Goal: Task Accomplishment & Management: Complete application form

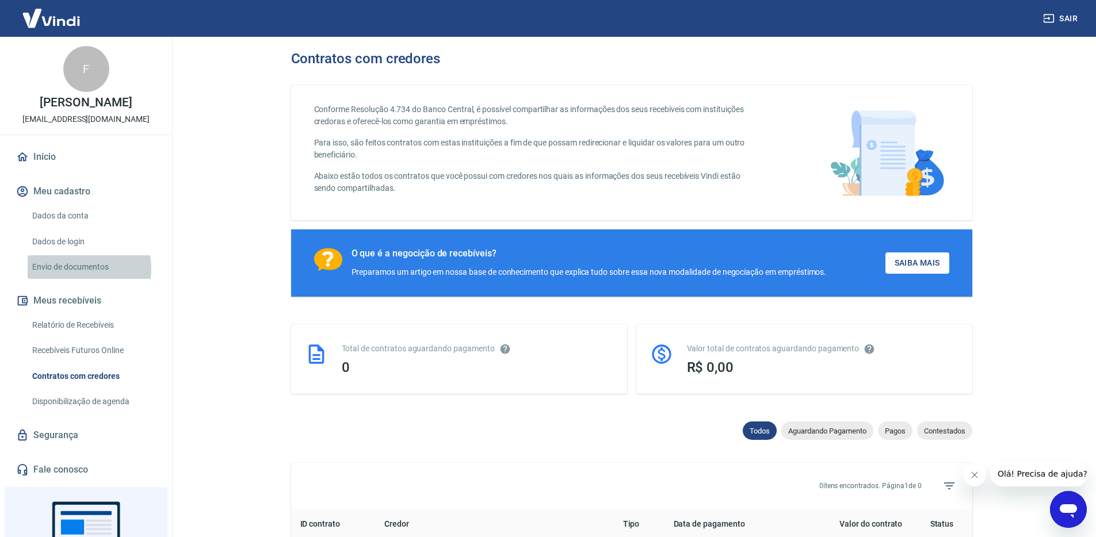
click at [74, 269] on link "Envio de documentos" at bounding box center [93, 267] width 131 height 24
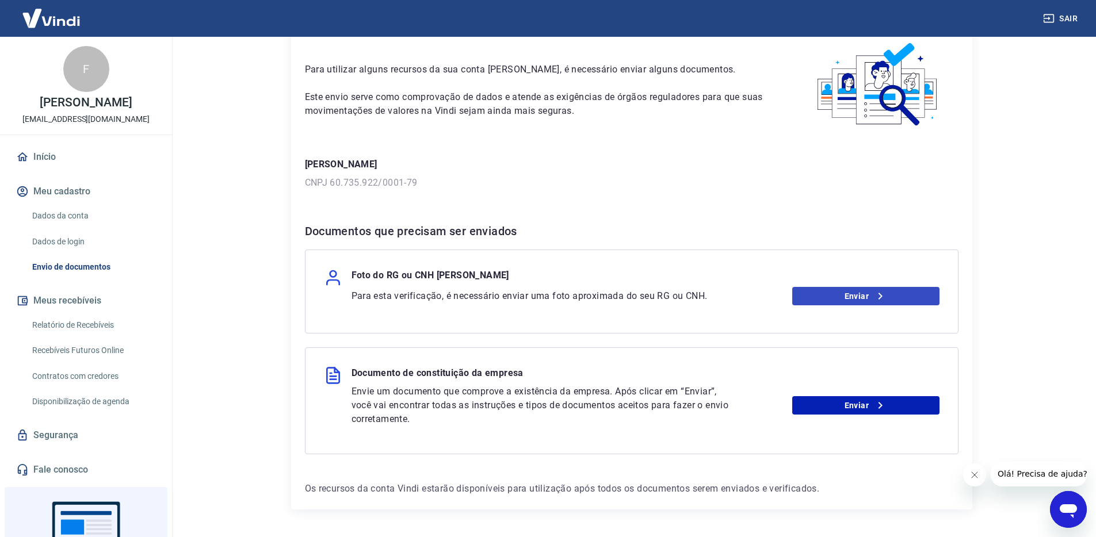
scroll to position [93, 0]
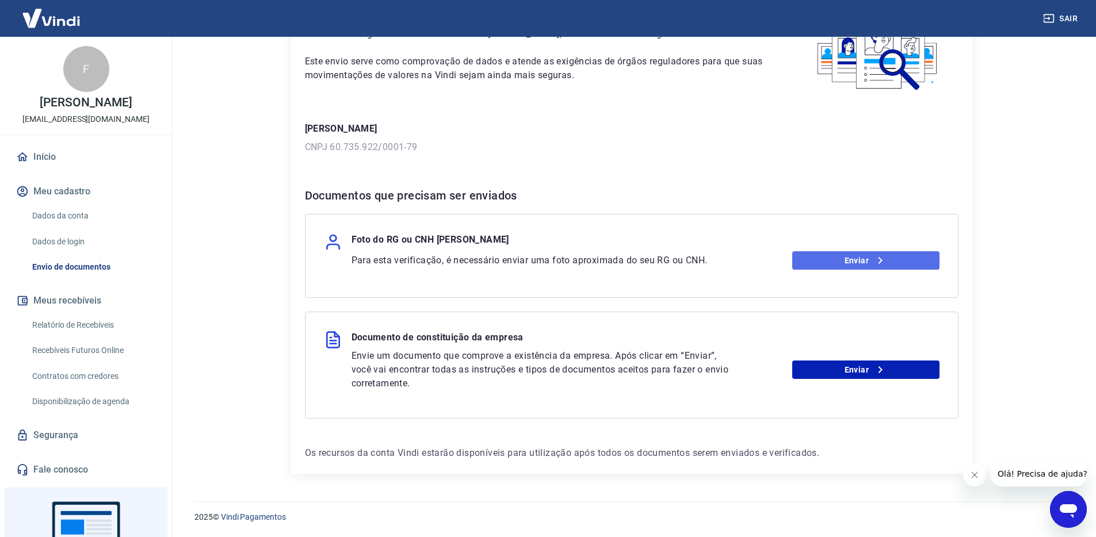
click at [870, 258] on link "Enviar" at bounding box center [865, 260] width 147 height 18
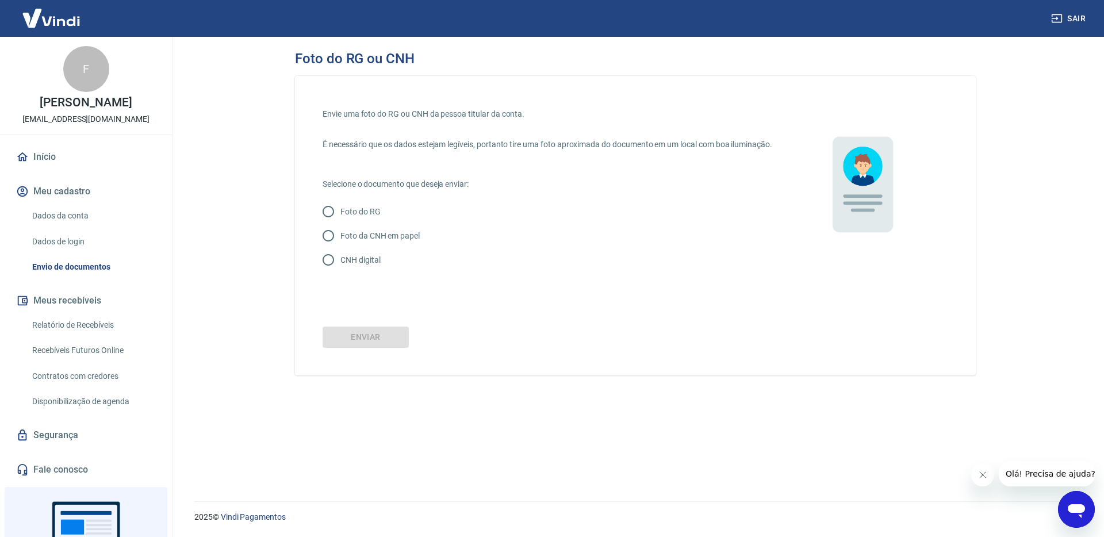
click at [331, 272] on input "CNH digital" at bounding box center [328, 260] width 24 height 24
radio input "true"
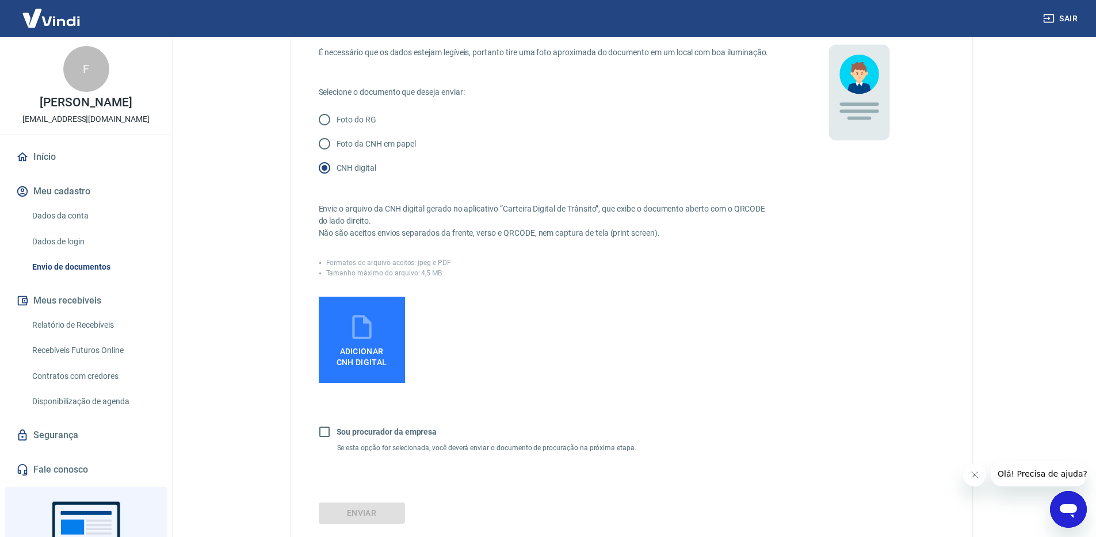
scroll to position [182, 0]
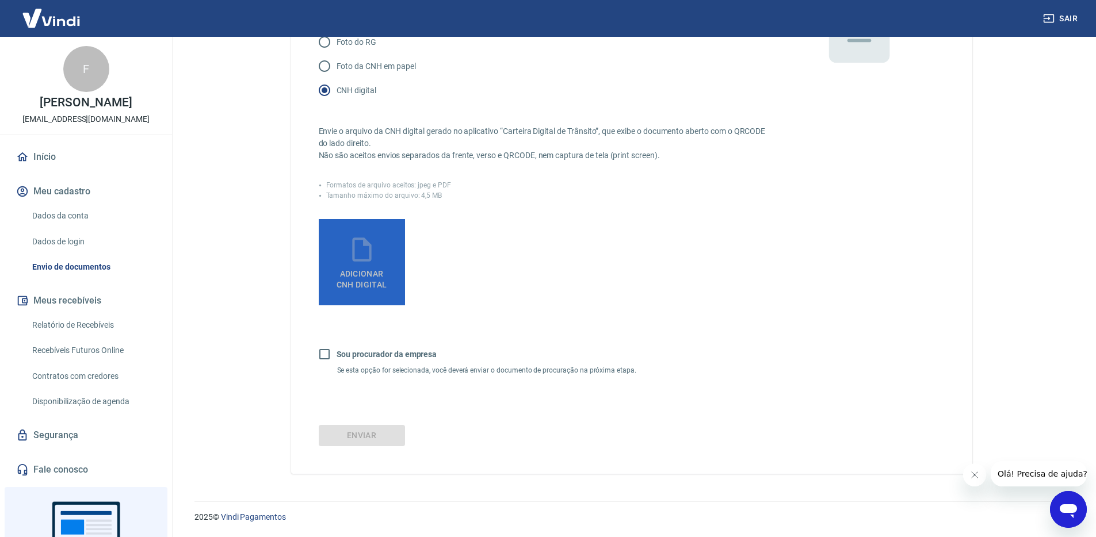
click at [380, 274] on span "Adicionar CNH Digital" at bounding box center [362, 279] width 51 height 21
click at [0, 0] on input "Adicionar CNH Digital" at bounding box center [0, 0] width 0 height 0
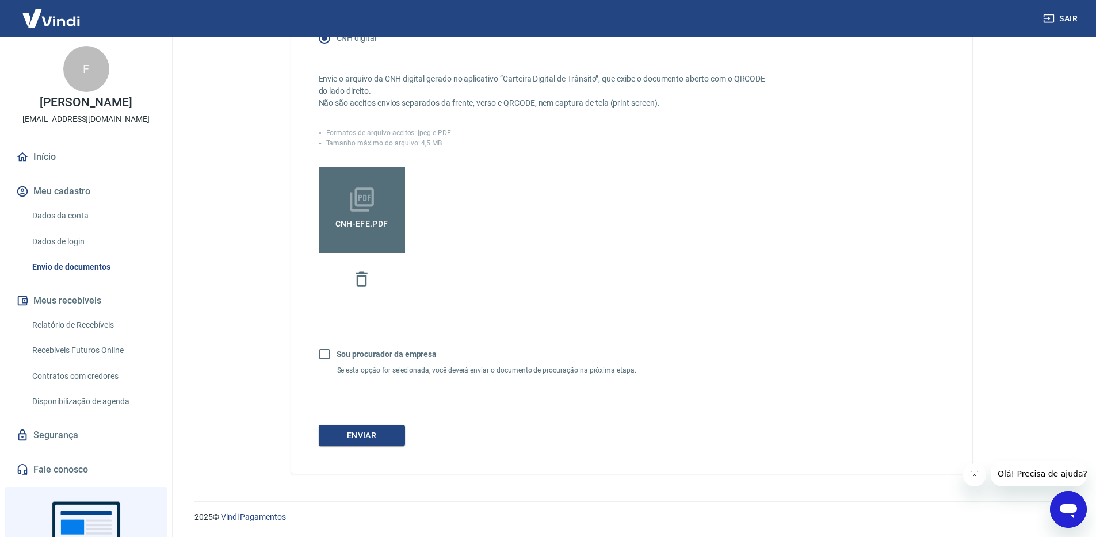
scroll to position [234, 0]
click at [373, 438] on button "Enviar" at bounding box center [362, 435] width 86 height 21
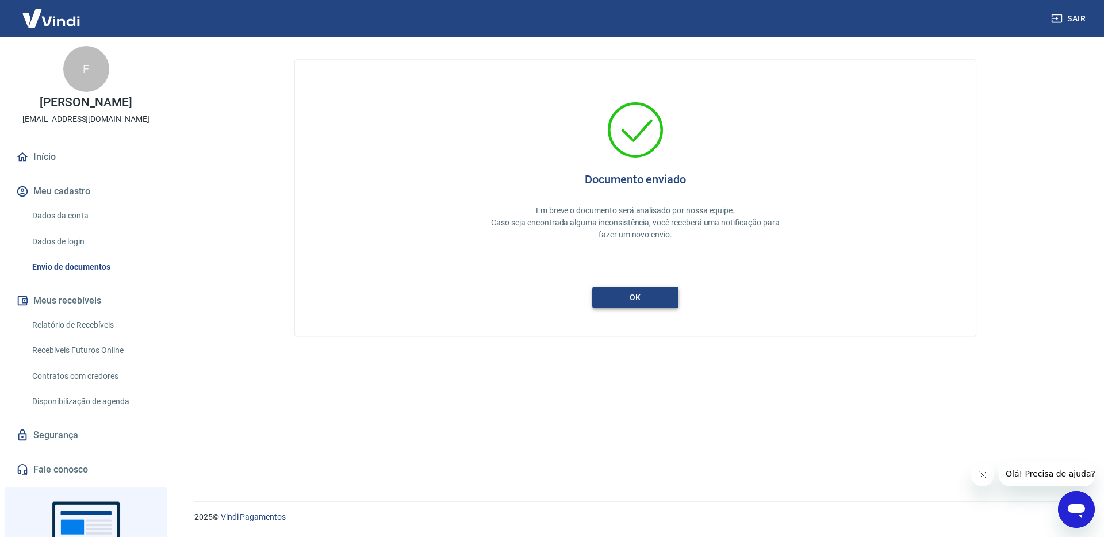
click at [645, 302] on button "ok" at bounding box center [635, 297] width 86 height 21
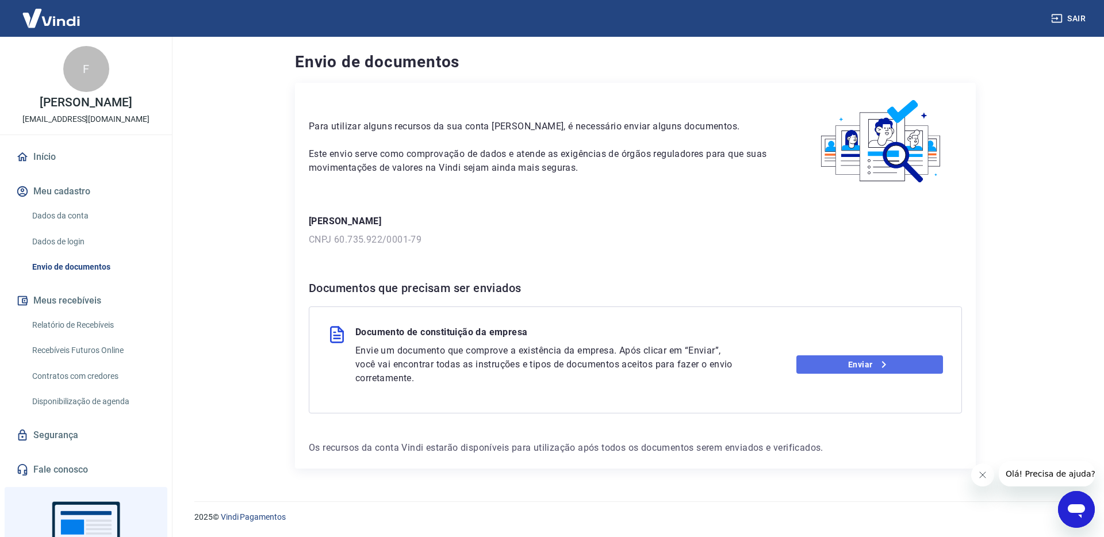
click at [850, 361] on link "Enviar" at bounding box center [870, 364] width 147 height 18
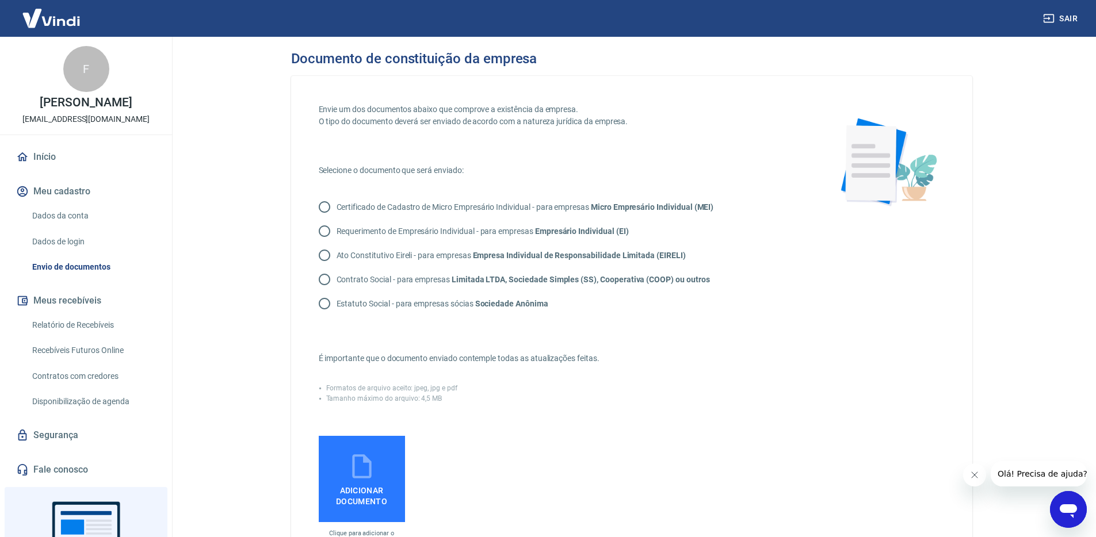
scroll to position [207, 0]
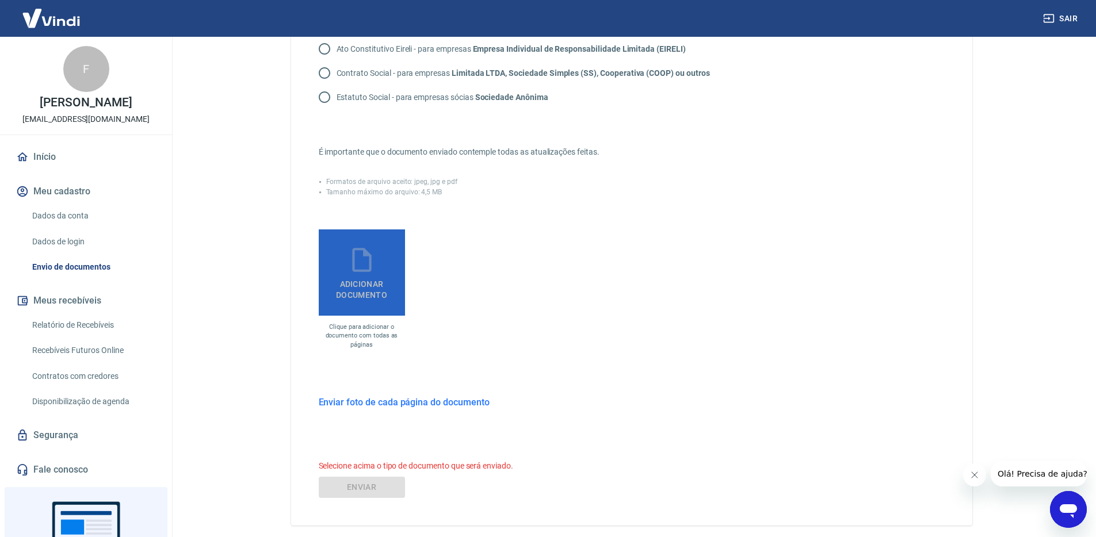
click at [368, 285] on span "Adicionar documento" at bounding box center [361, 287] width 77 height 26
click at [0, 0] on input "Adicionar documento" at bounding box center [0, 0] width 0 height 0
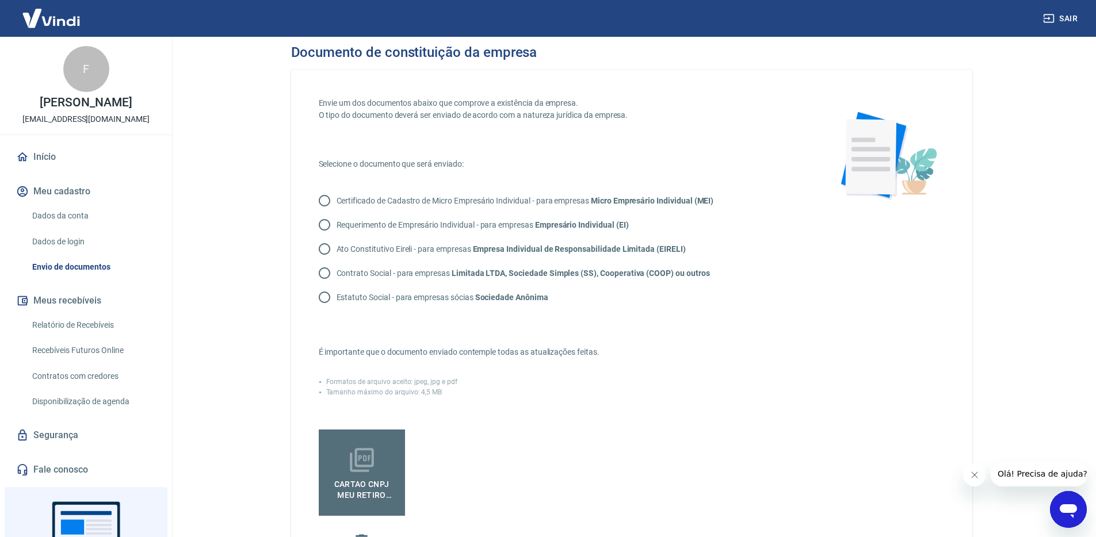
scroll to position [0, 0]
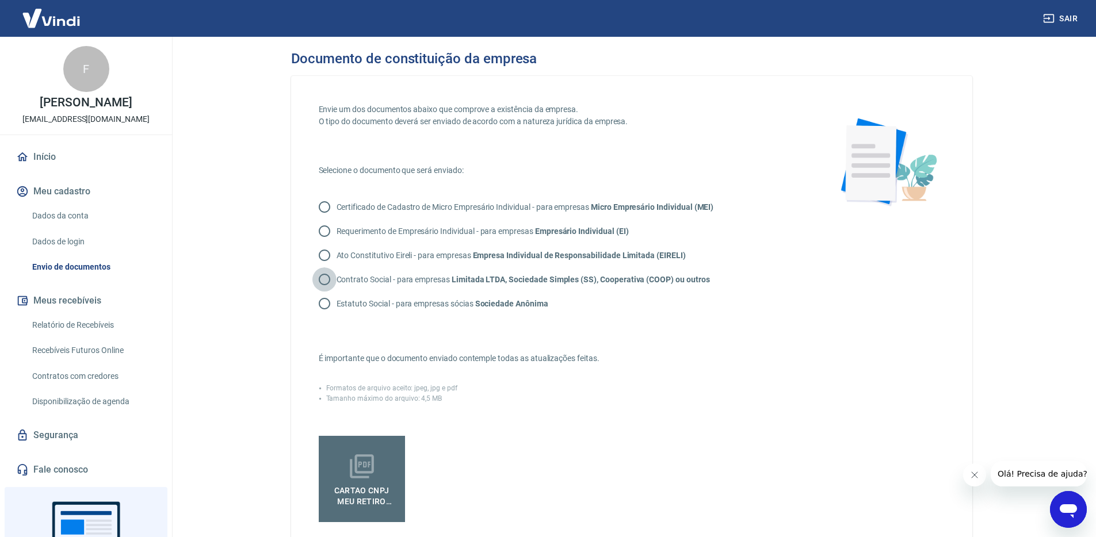
click at [323, 275] on input "Contrato Social - para empresas Limitada LTDA, Sociedade Simples (SS), Cooperat…" at bounding box center [324, 279] width 24 height 24
radio input "true"
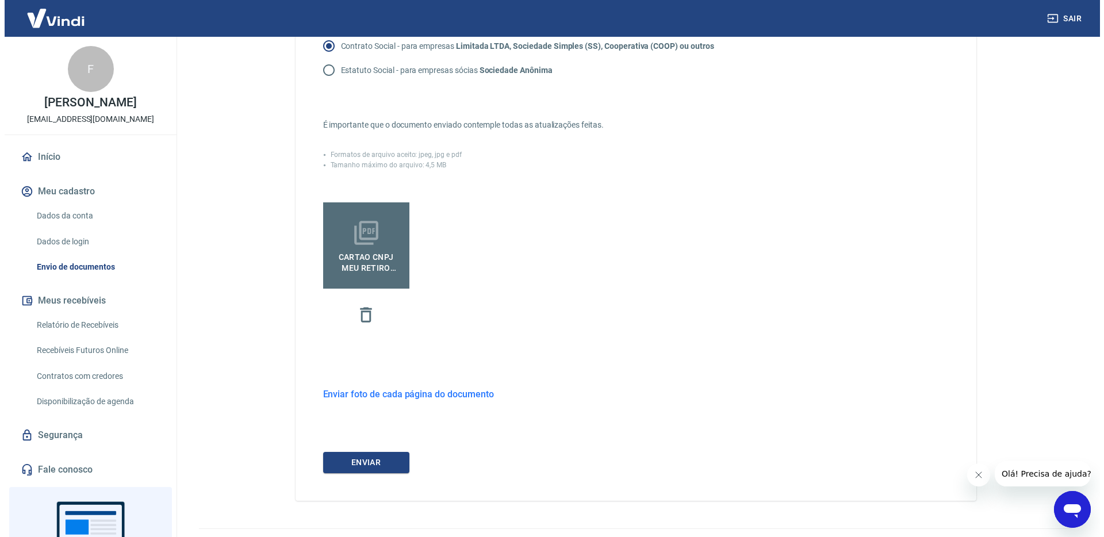
scroll to position [244, 0]
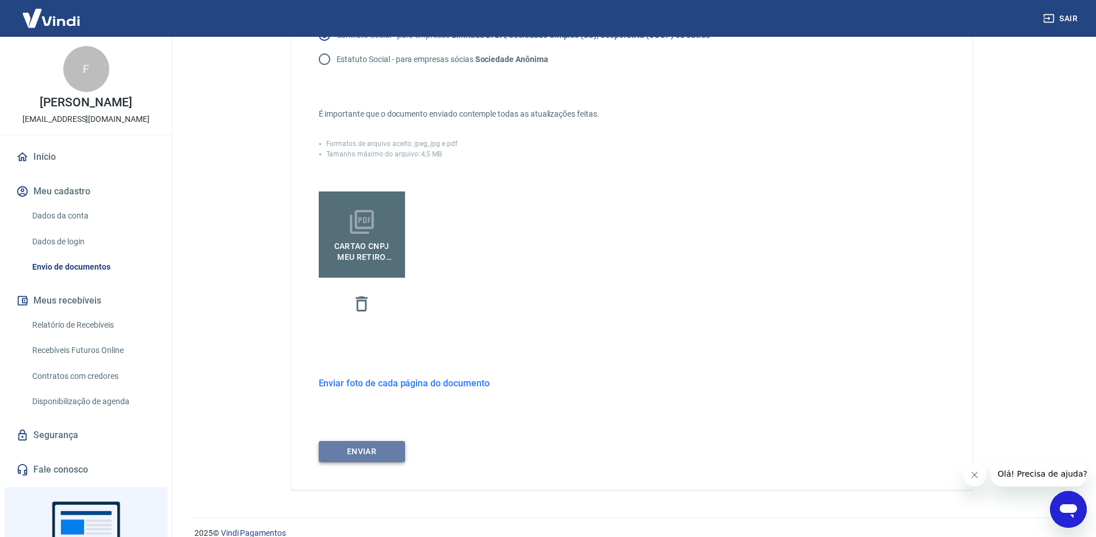
click at [359, 453] on button "ENVIAR" at bounding box center [362, 451] width 86 height 21
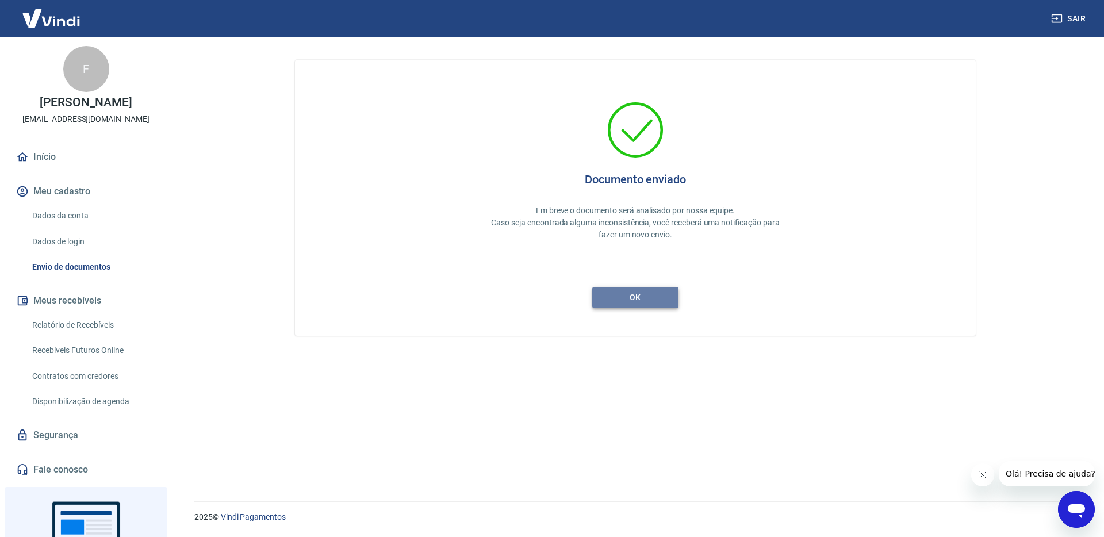
click at [639, 301] on button "ok" at bounding box center [635, 297] width 86 height 21
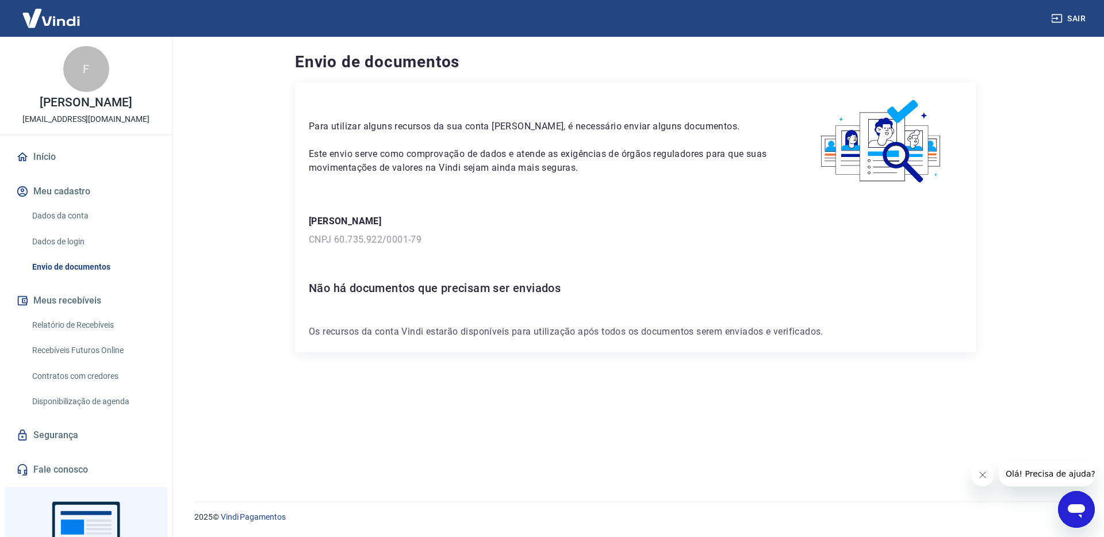
click at [55, 207] on link "Dados da conta" at bounding box center [93, 216] width 131 height 24
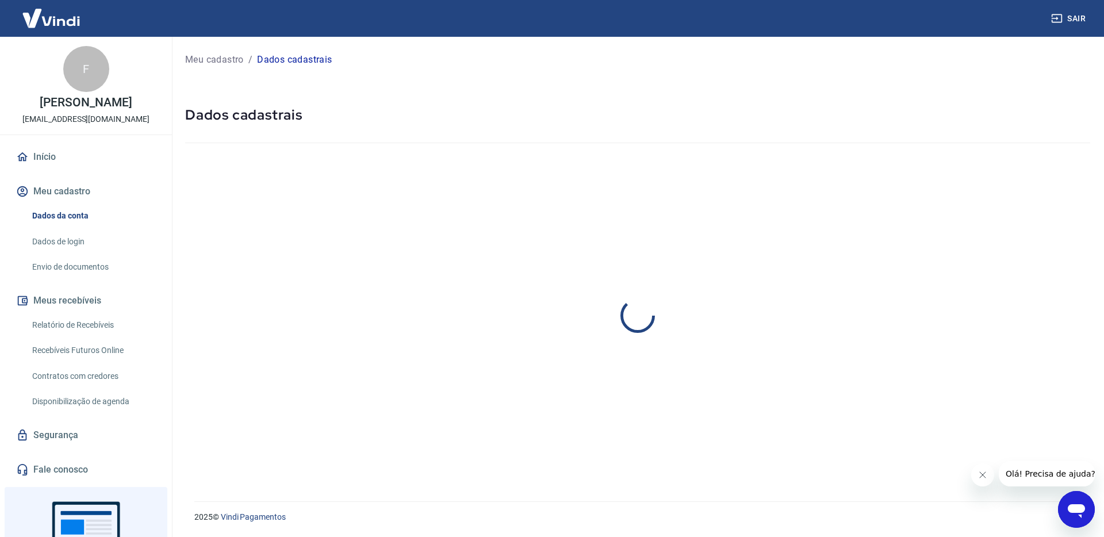
select select "SP"
select select "business"
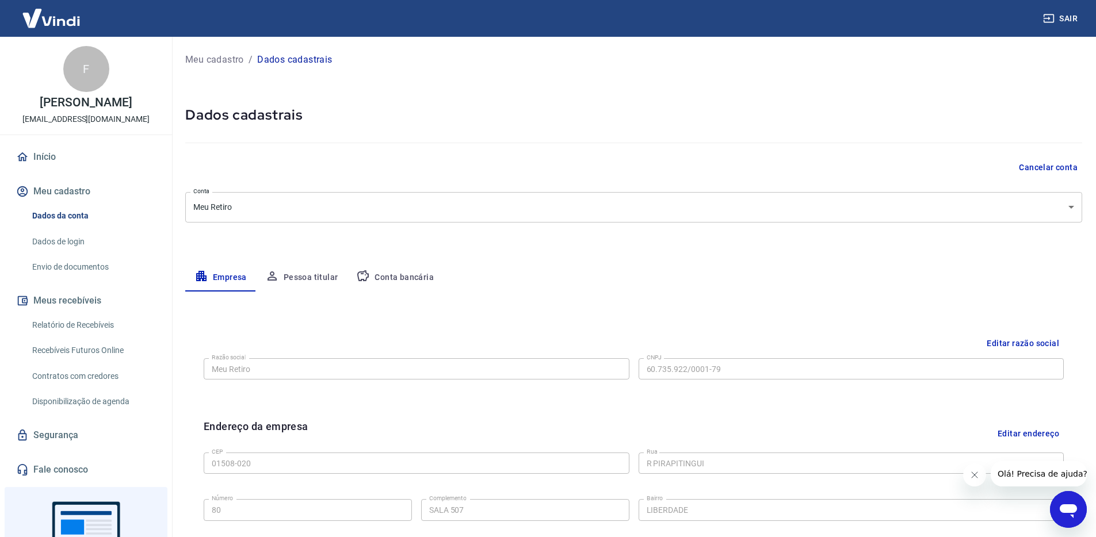
click at [68, 160] on link "Início" at bounding box center [86, 156] width 144 height 25
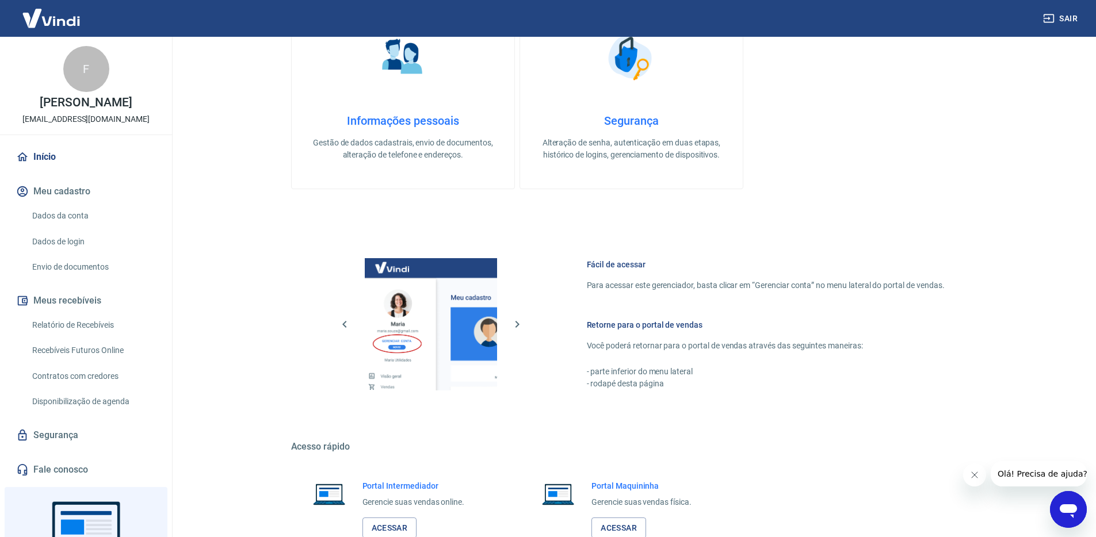
scroll to position [479, 0]
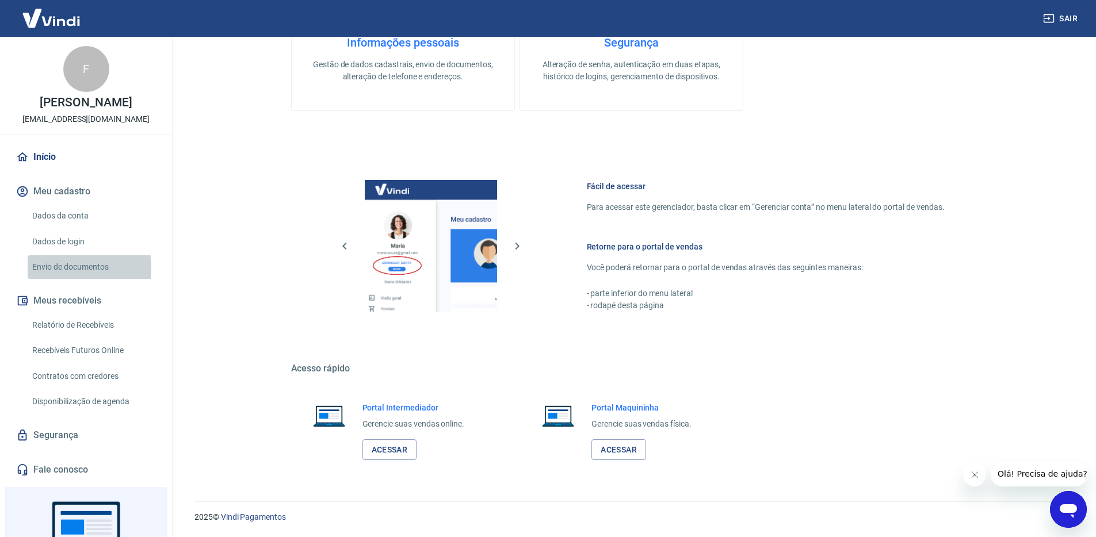
click at [59, 268] on link "Envio de documentos" at bounding box center [93, 267] width 131 height 24
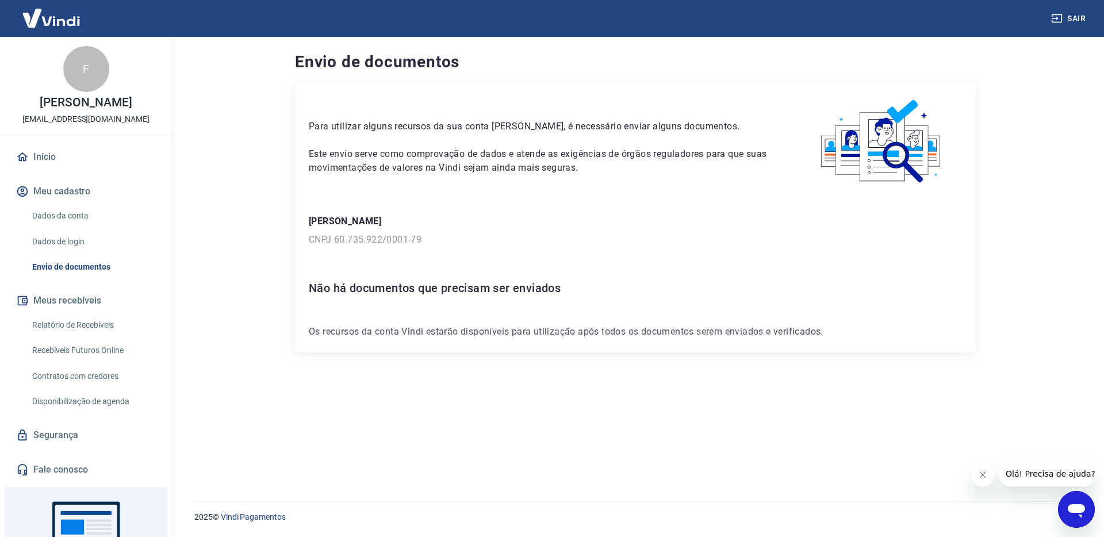
click at [74, 242] on link "Dados de login" at bounding box center [93, 242] width 131 height 24
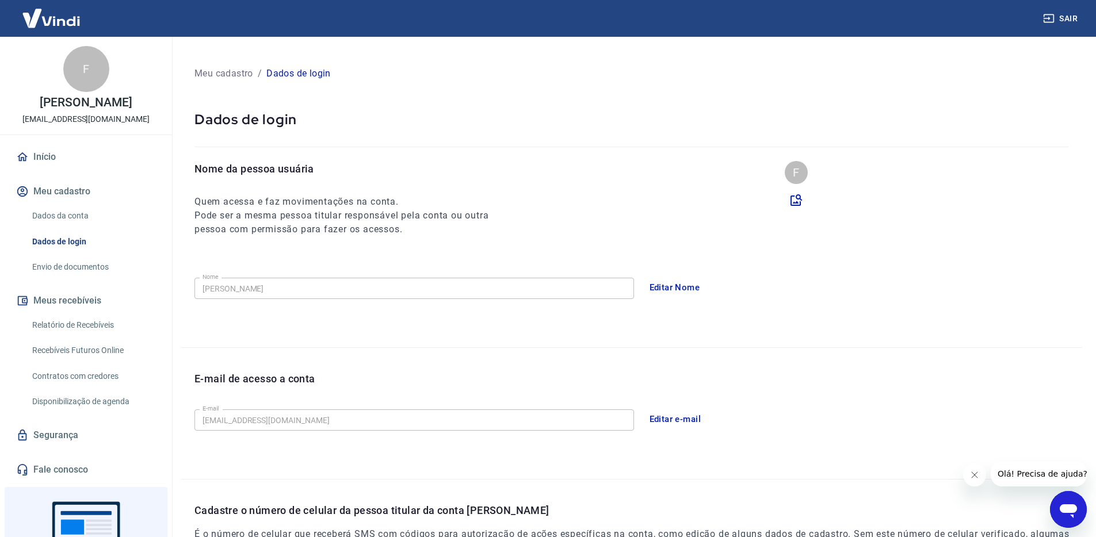
click at [84, 218] on link "Dados da conta" at bounding box center [93, 216] width 131 height 24
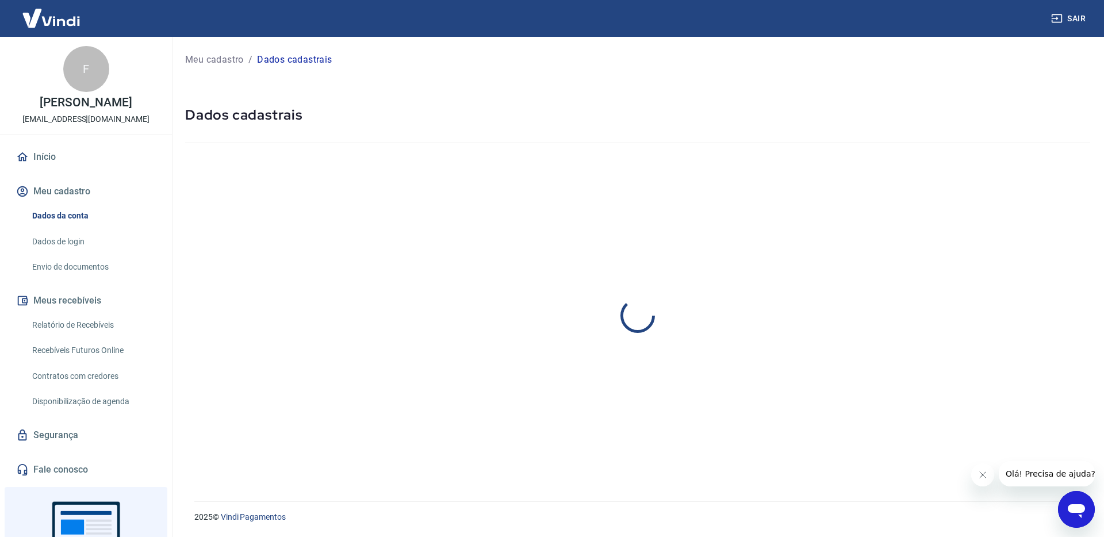
select select "SP"
select select "business"
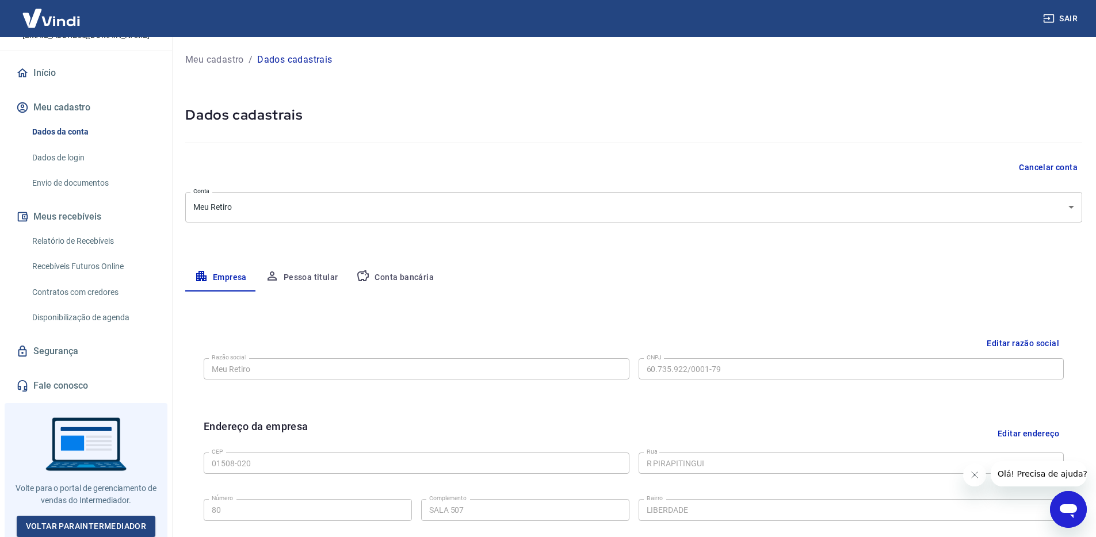
scroll to position [85, 0]
click at [66, 235] on link "Relatório de Recebíveis" at bounding box center [93, 241] width 131 height 24
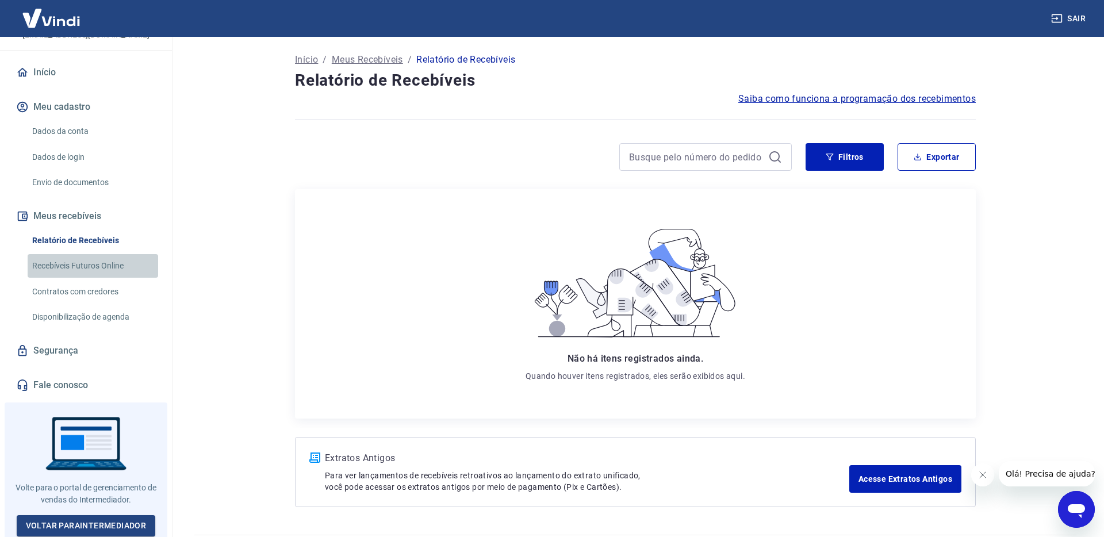
click at [101, 258] on link "Recebíveis Futuros Online" at bounding box center [93, 266] width 131 height 24
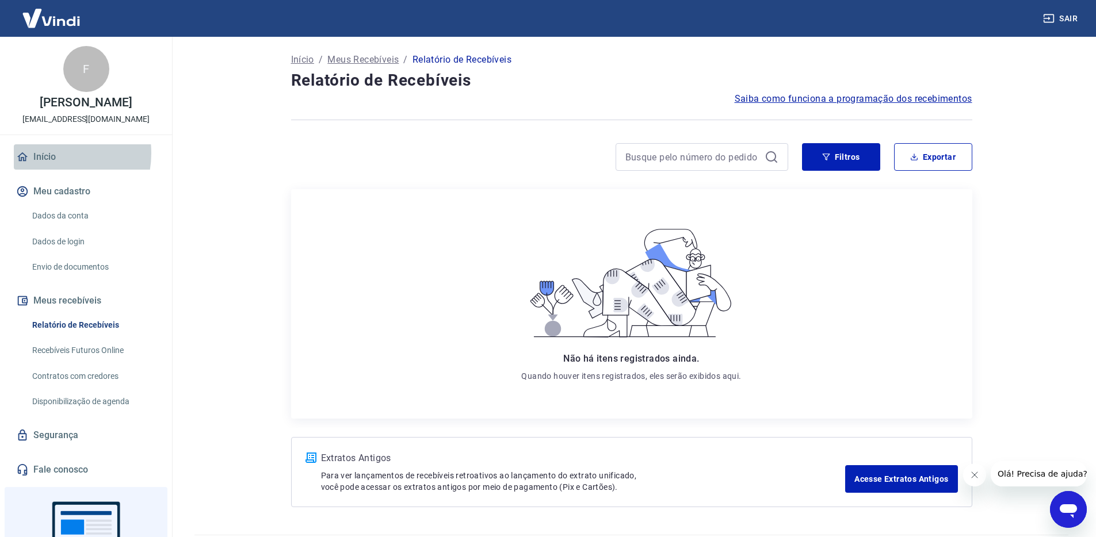
click at [45, 153] on link "Início" at bounding box center [86, 156] width 144 height 25
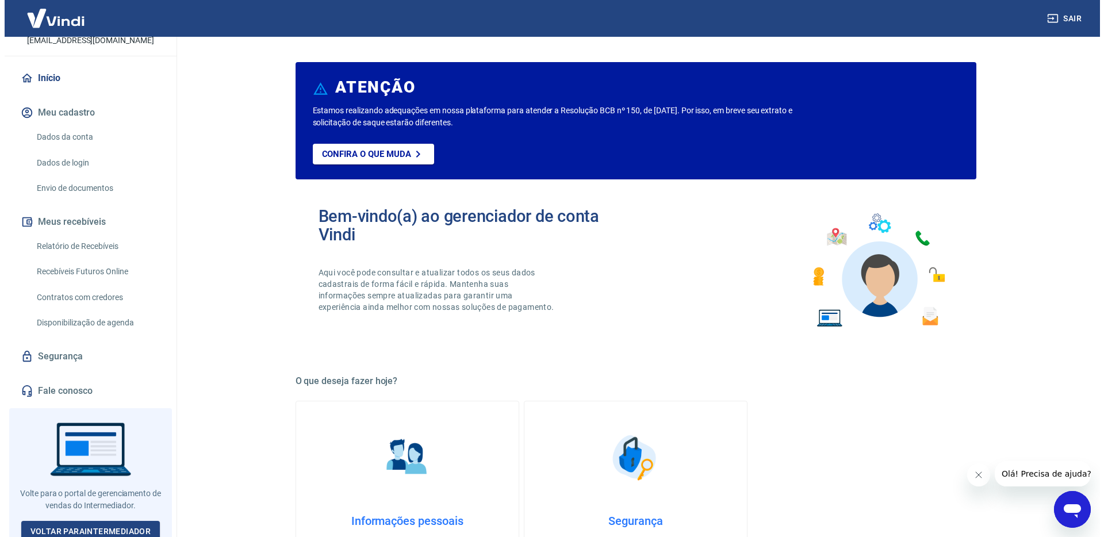
scroll to position [82, 0]
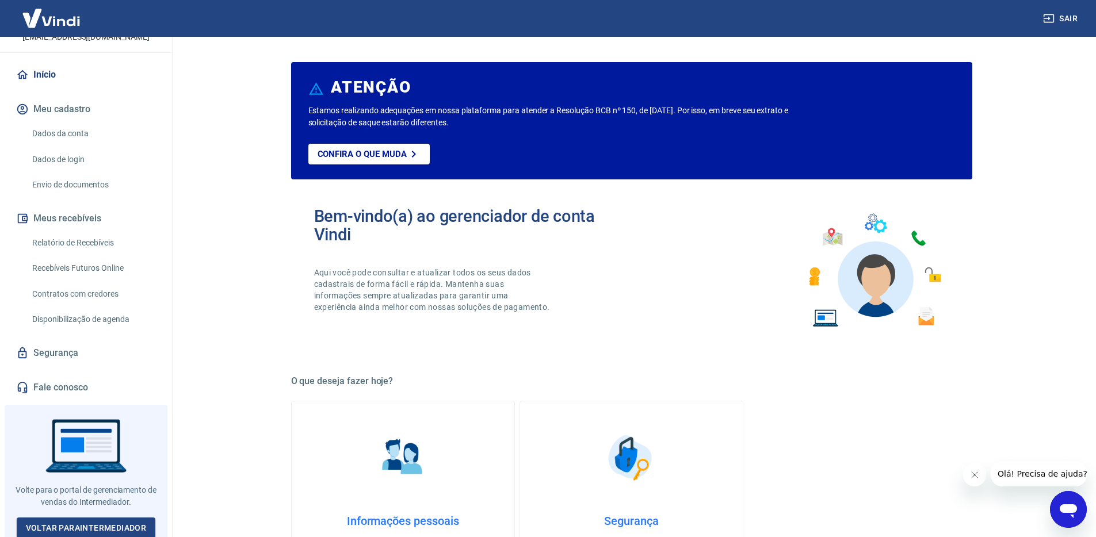
click at [67, 355] on link "Segurança" at bounding box center [86, 353] width 144 height 25
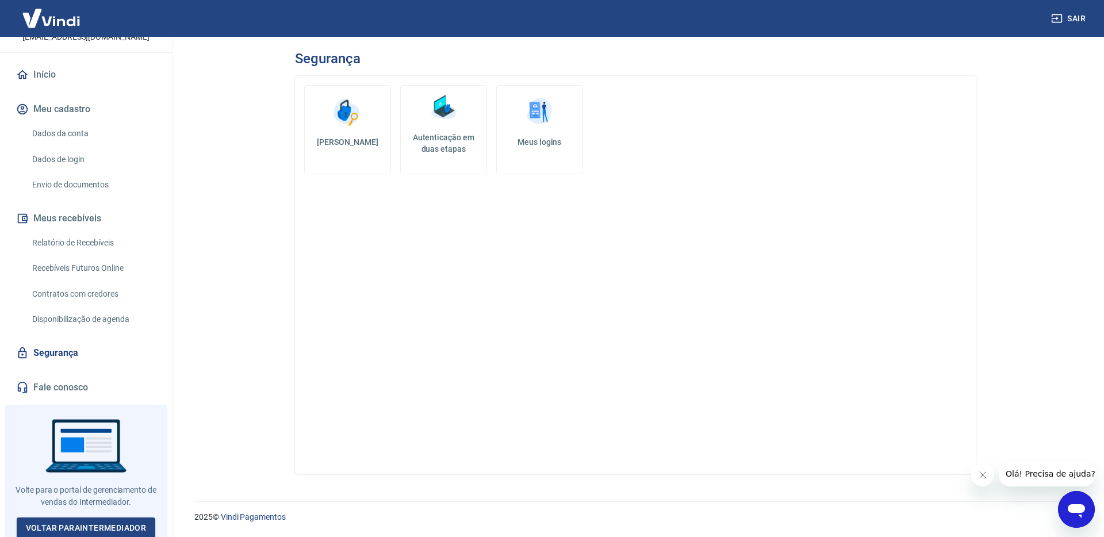
scroll to position [85, 0]
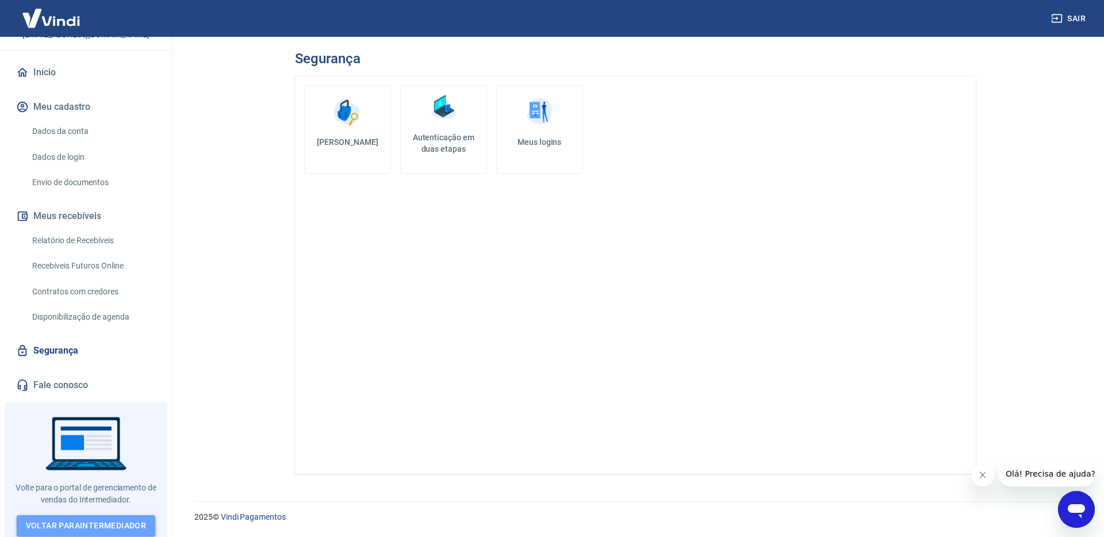
click at [82, 526] on link "Voltar para Intermediador" at bounding box center [86, 525] width 139 height 21
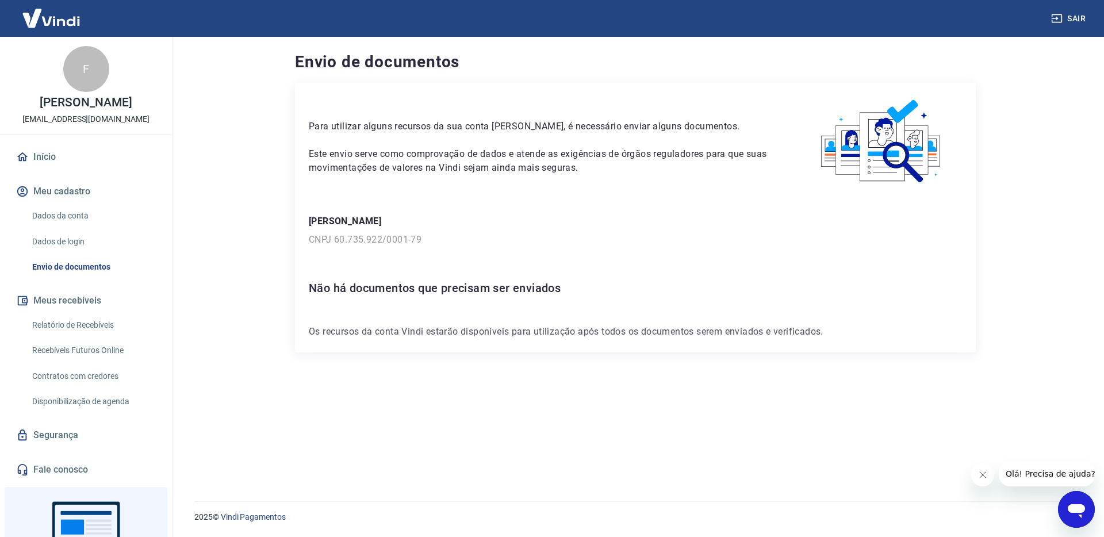
click at [545, 95] on div "Para utilizar alguns recursos da sua conta Vindi, é necessário enviar alguns do…" at bounding box center [635, 218] width 681 height 270
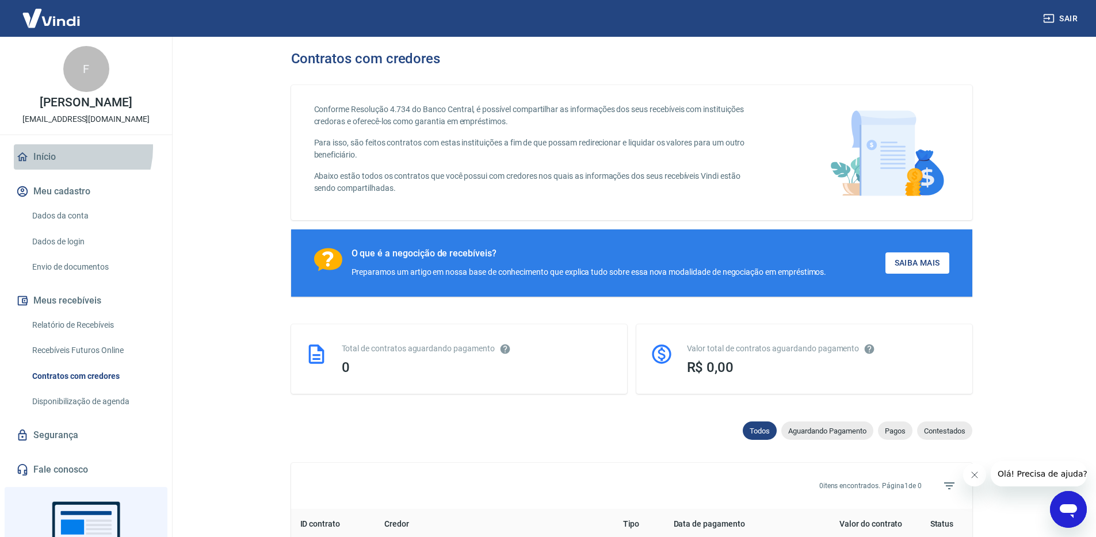
click at [61, 148] on link "Início" at bounding box center [86, 156] width 144 height 25
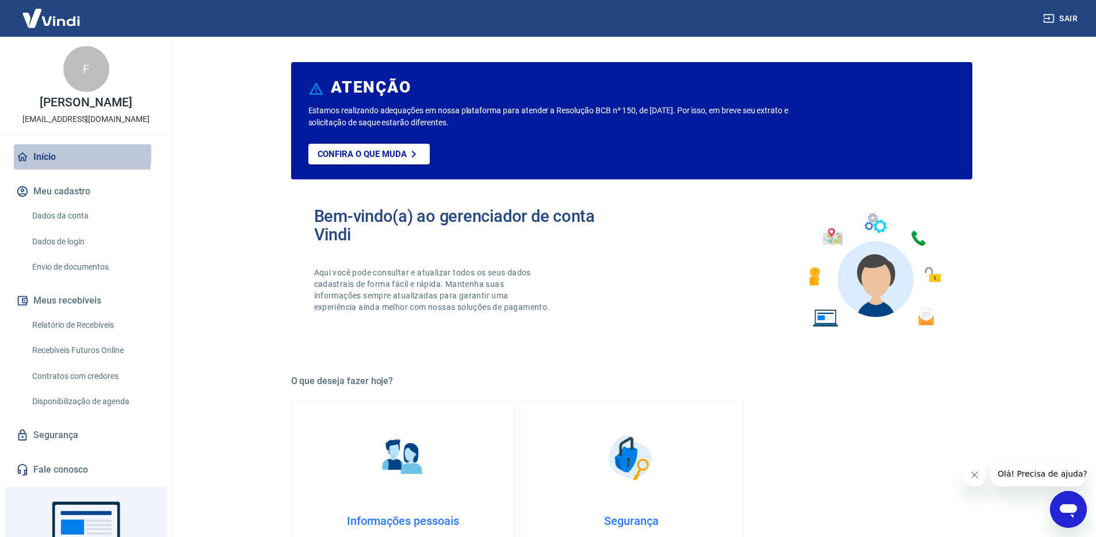
click at [33, 155] on link "Início" at bounding box center [86, 156] width 144 height 25
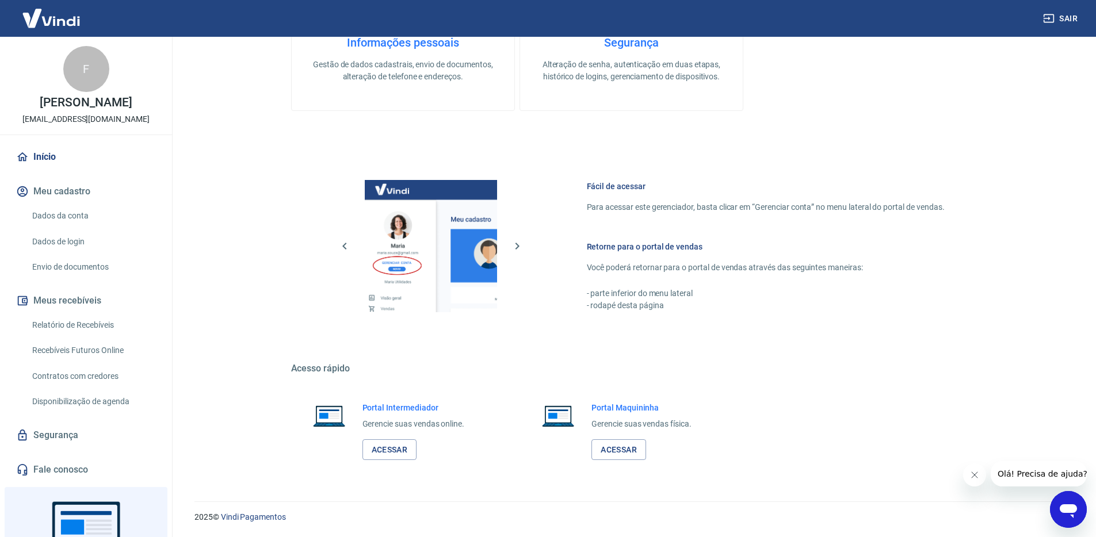
scroll to position [85, 0]
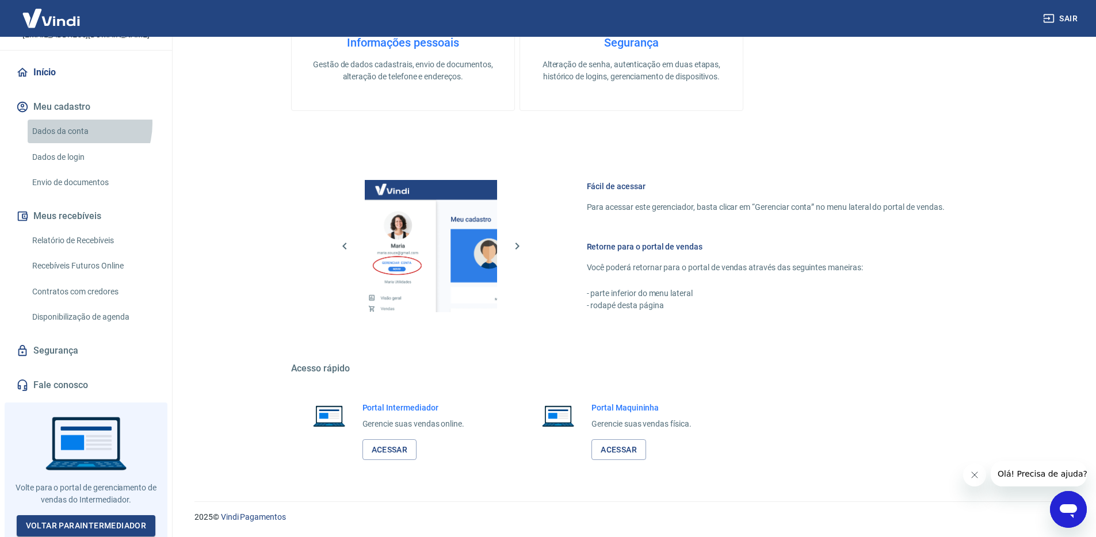
click at [68, 124] on link "Dados da conta" at bounding box center [93, 132] width 131 height 24
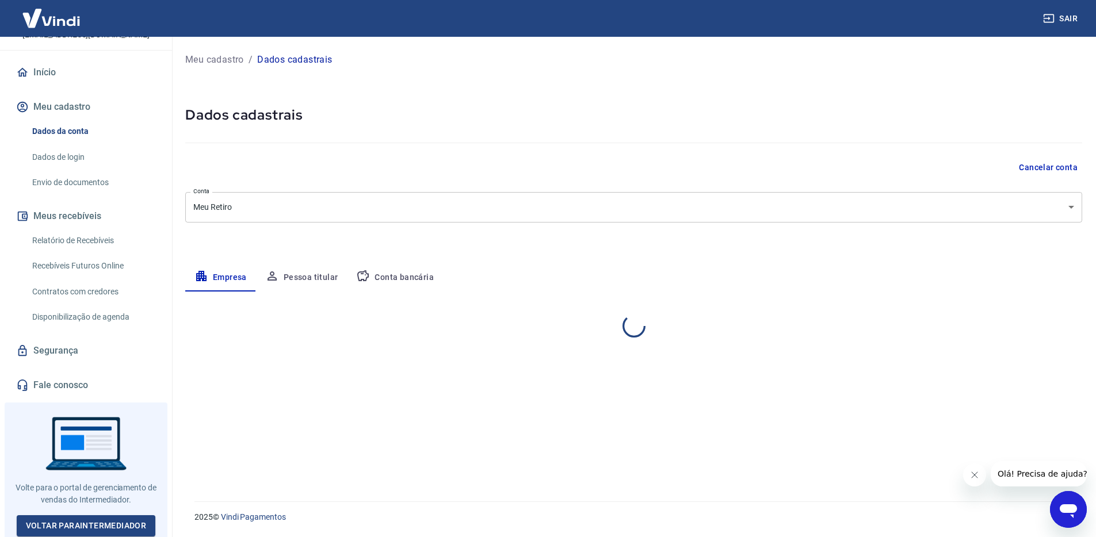
select select "SP"
select select "business"
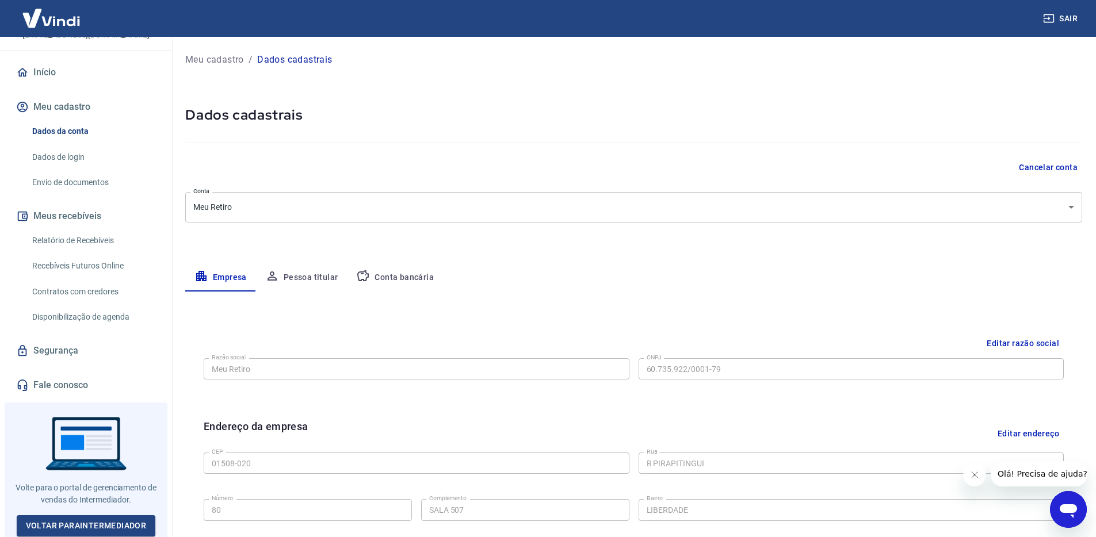
click at [93, 158] on link "Dados de login" at bounding box center [93, 158] width 131 height 24
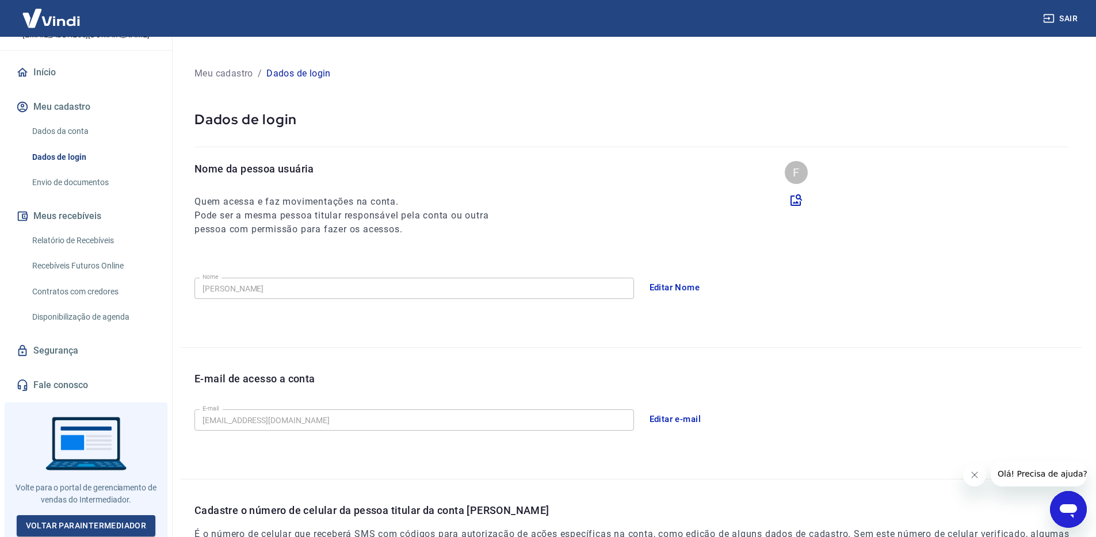
scroll to position [200, 0]
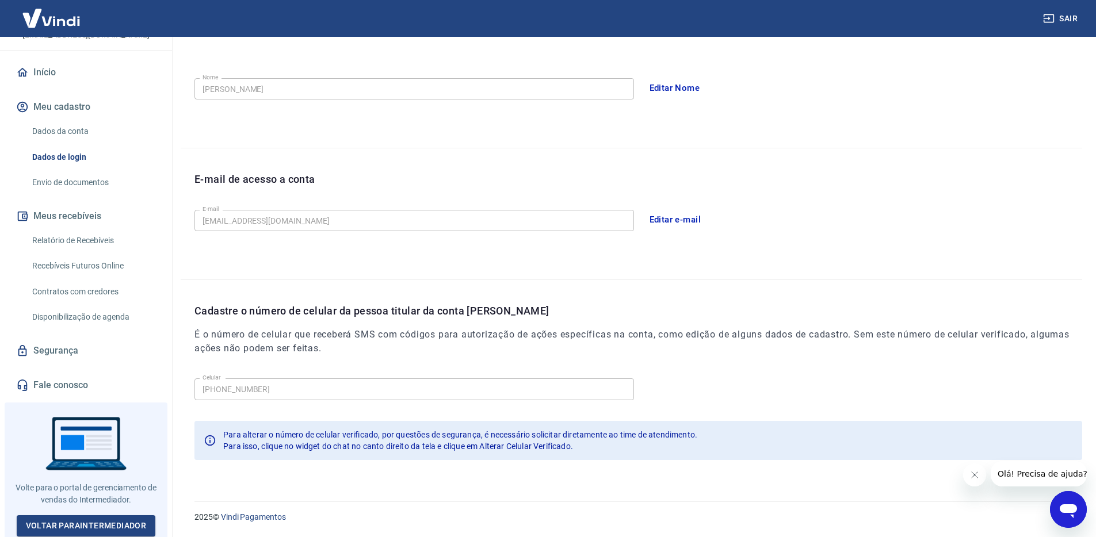
click at [86, 186] on link "Envio de documentos" at bounding box center [93, 183] width 131 height 24
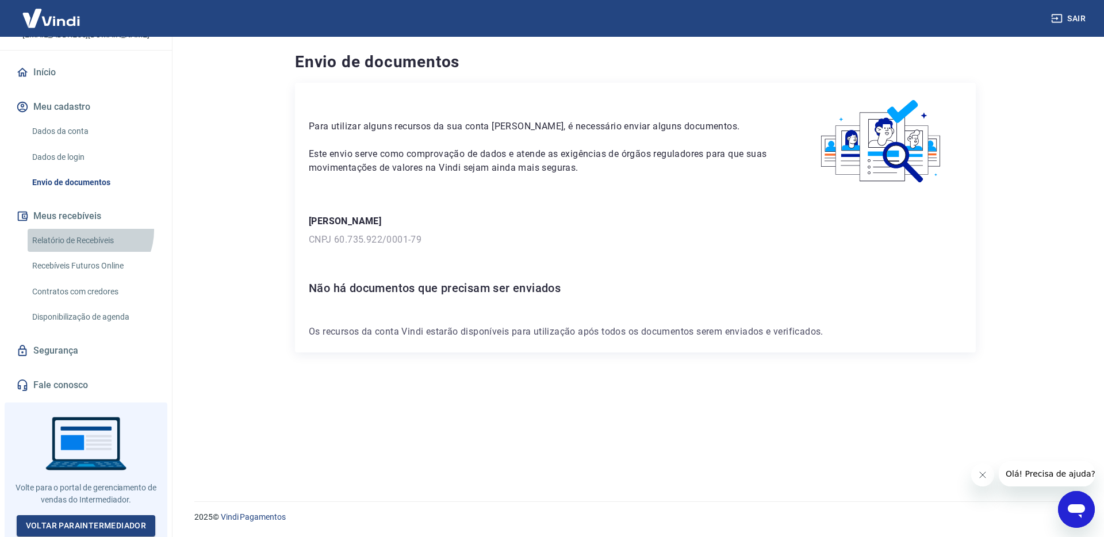
click at [85, 230] on link "Relatório de Recebíveis" at bounding box center [93, 241] width 131 height 24
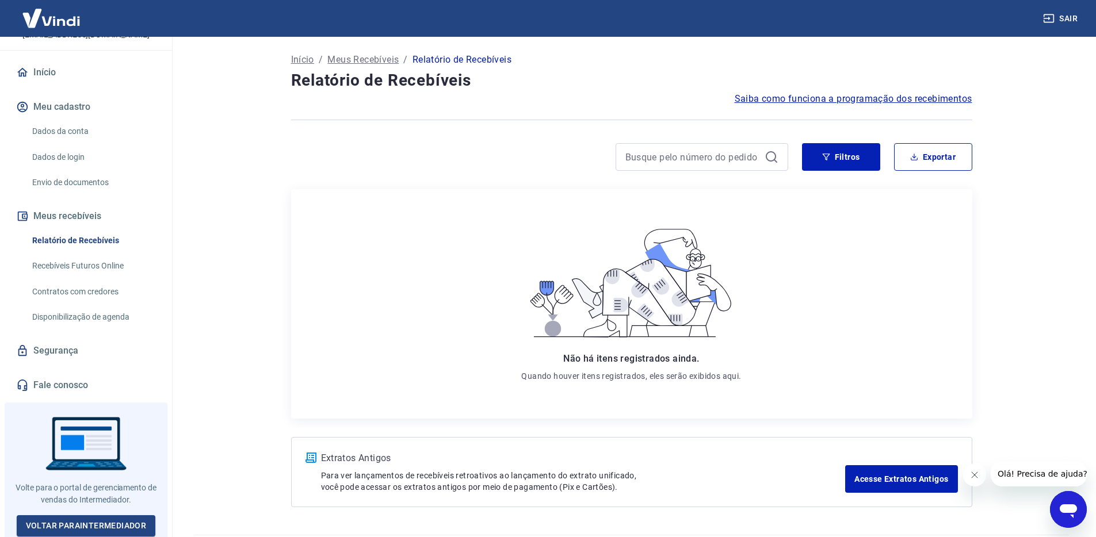
click at [92, 270] on link "Recebíveis Futuros Online" at bounding box center [93, 266] width 131 height 24
